Goal: Transaction & Acquisition: Purchase product/service

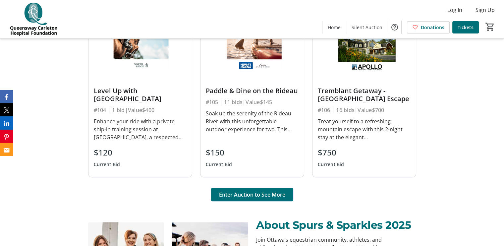
scroll to position [497, 0]
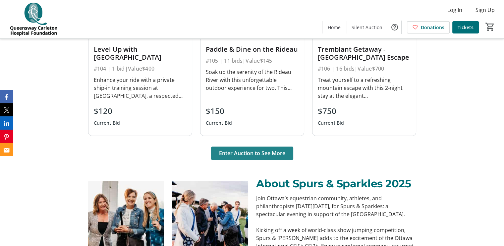
click at [260, 154] on span "Enter Auction to See More" at bounding box center [252, 153] width 66 height 8
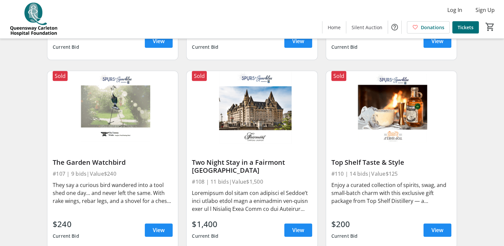
scroll to position [415, 0]
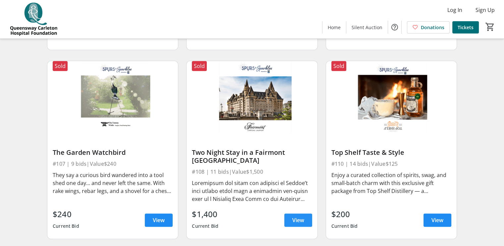
click at [299, 197] on span "View" at bounding box center [298, 220] width 12 height 8
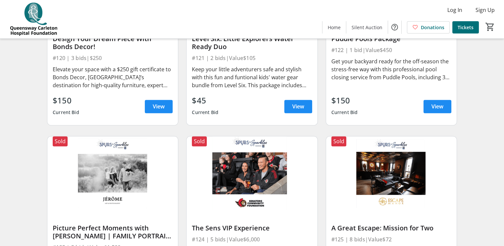
scroll to position [1368, 0]
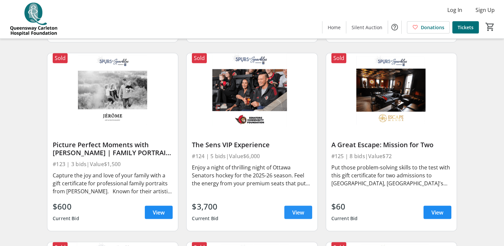
click at [292, 197] on span at bounding box center [299, 212] width 28 height 16
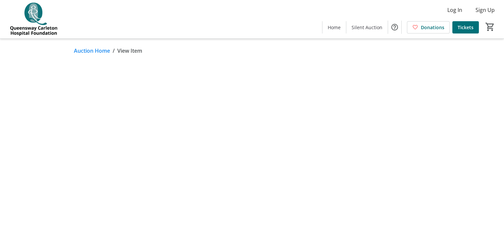
scroll to position [41, 0]
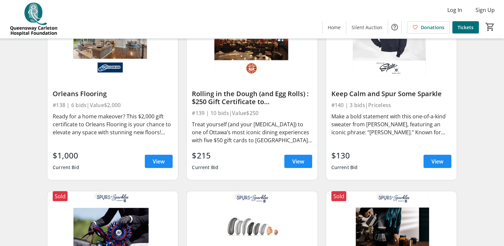
scroll to position [2351, 0]
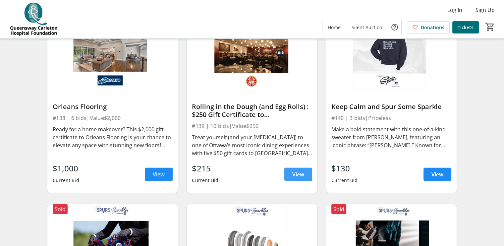
click at [290, 177] on span at bounding box center [299, 174] width 28 height 16
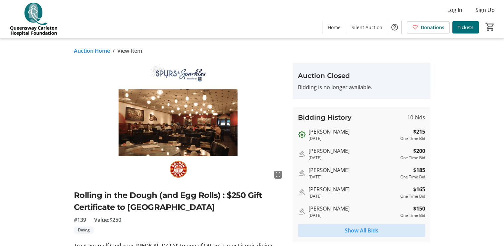
click at [361, 197] on span "Show All Bids" at bounding box center [362, 231] width 34 height 8
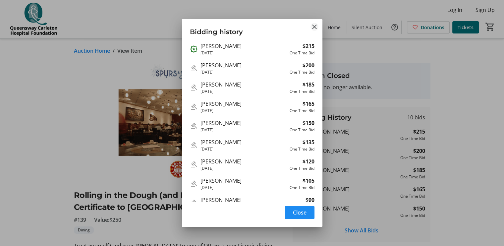
click at [315, 23] on mat-icon "Close" at bounding box center [315, 27] width 8 height 8
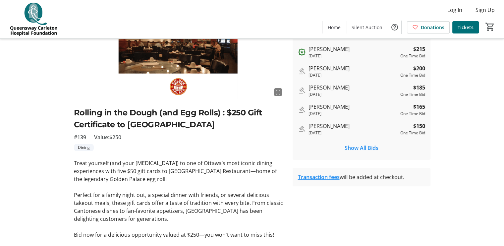
scroll to position [100, 0]
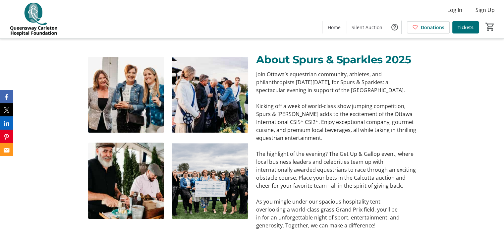
scroll to position [456, 0]
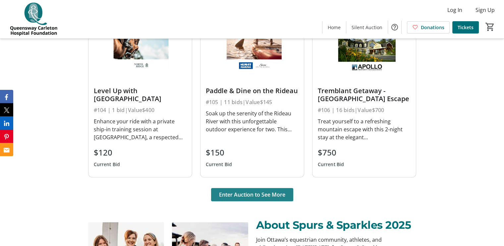
click at [238, 191] on span "Enter Auction to See More" at bounding box center [252, 195] width 66 height 8
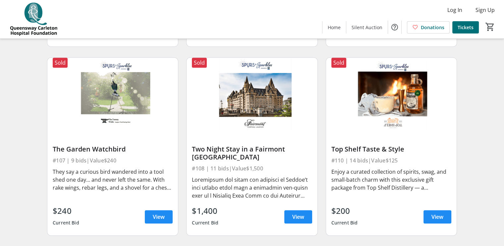
scroll to position [456, 0]
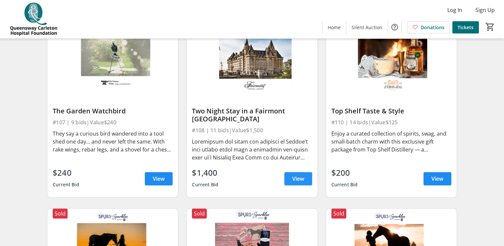
click at [296, 183] on span "View" at bounding box center [298, 179] width 12 height 8
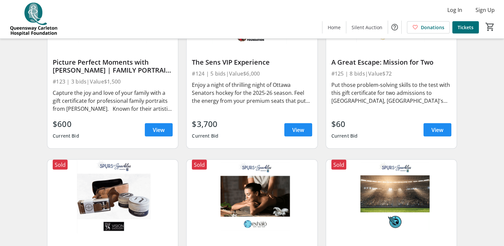
scroll to position [1451, 0]
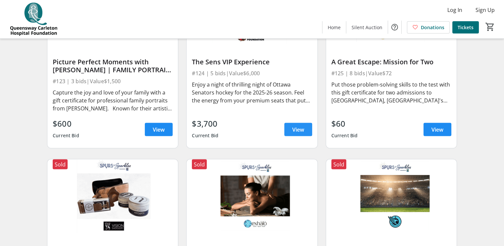
click at [298, 133] on span "View" at bounding box center [298, 129] width 12 height 8
